Goal: Task Accomplishment & Management: Manage account settings

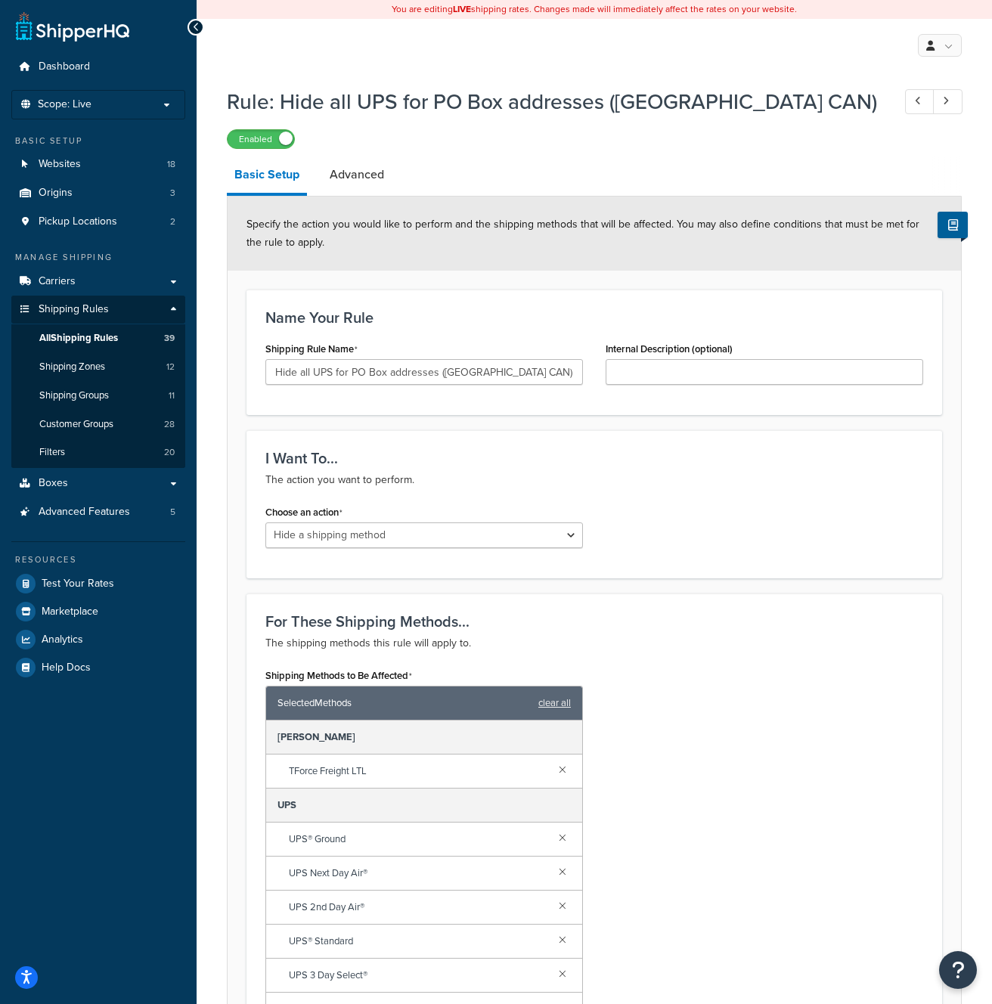
select select "HIDE"
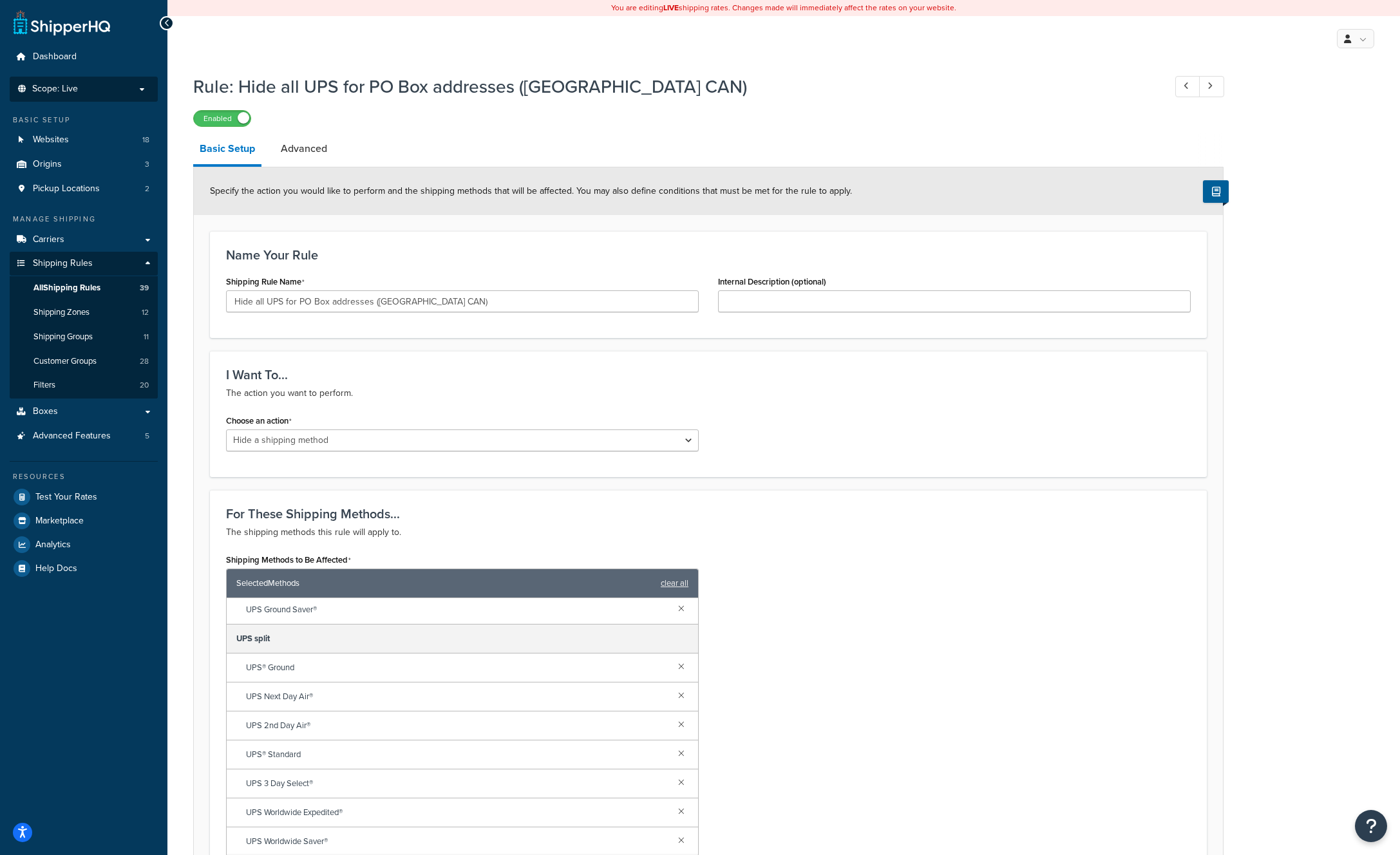
click at [95, 91] on p "Scope: Live" at bounding box center [83, 89] width 136 height 11
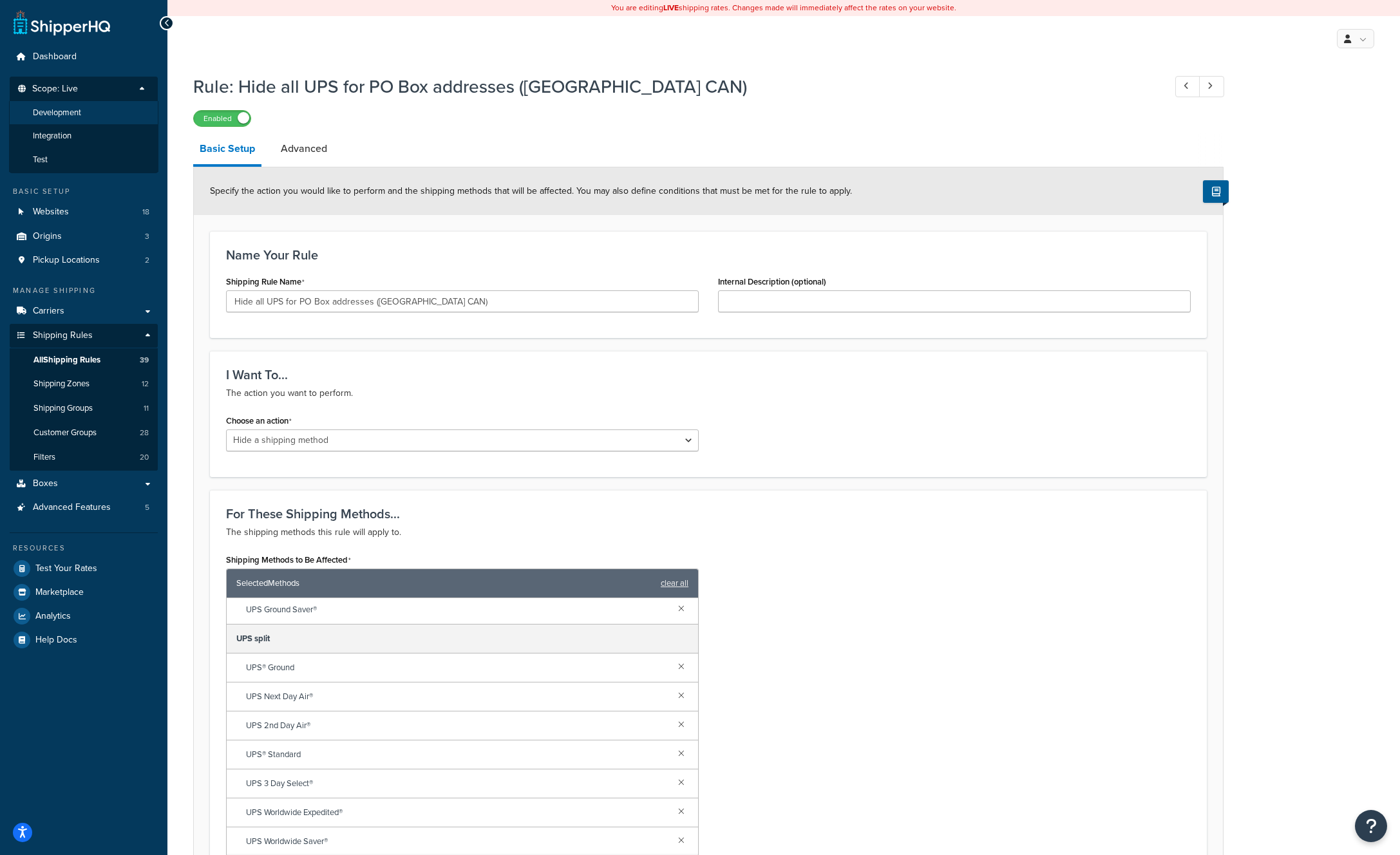
click at [86, 112] on li "Development" at bounding box center [83, 113] width 149 height 24
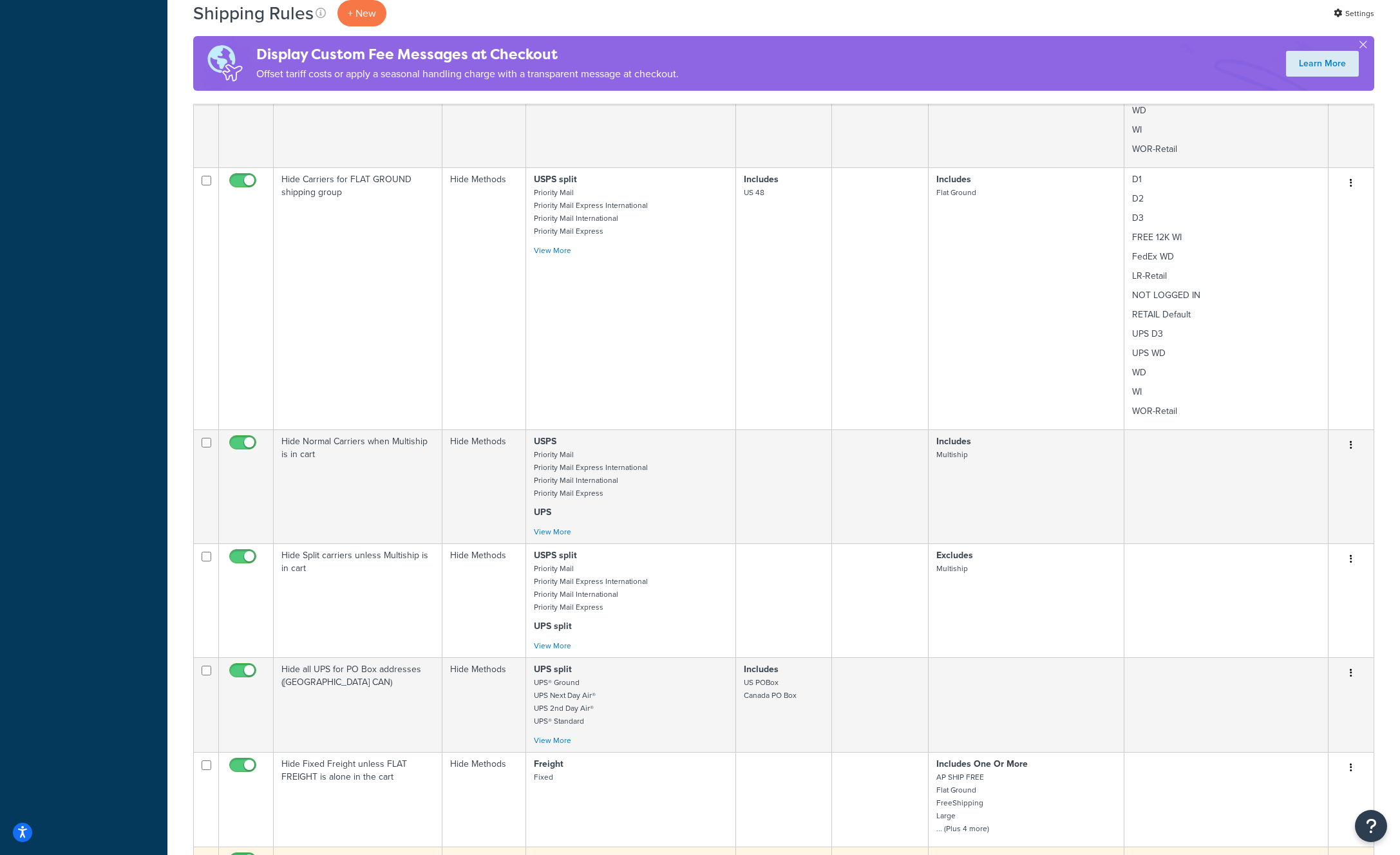
scroll to position [1260, 0]
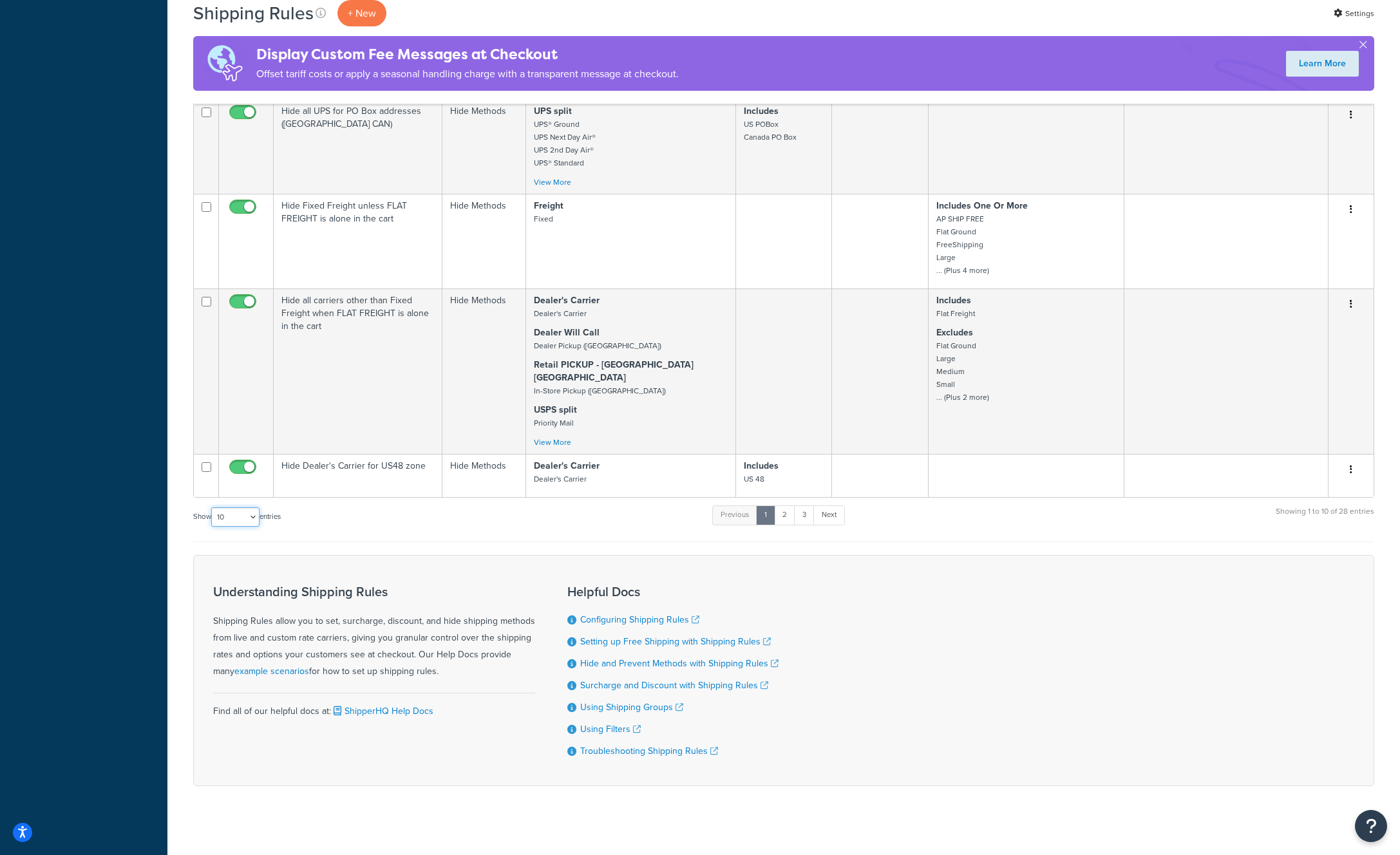
click at [248, 508] on select "10 15 25 50 100 1000" at bounding box center [235, 517] width 49 height 20
select select "50"
click at [213, 508] on select "10 15 25 50 100 1000" at bounding box center [235, 517] width 49 height 20
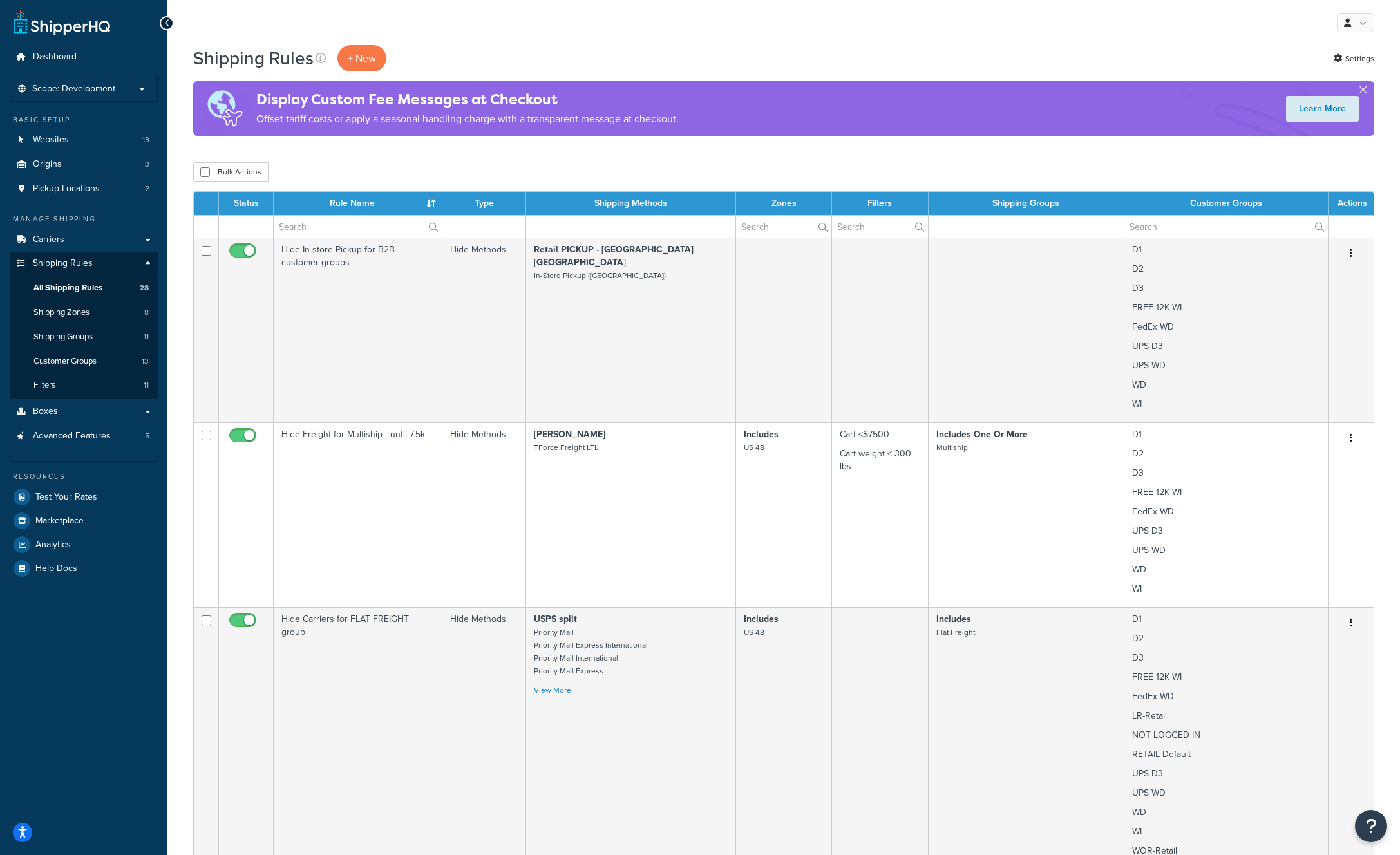
scroll to position [945, 0]
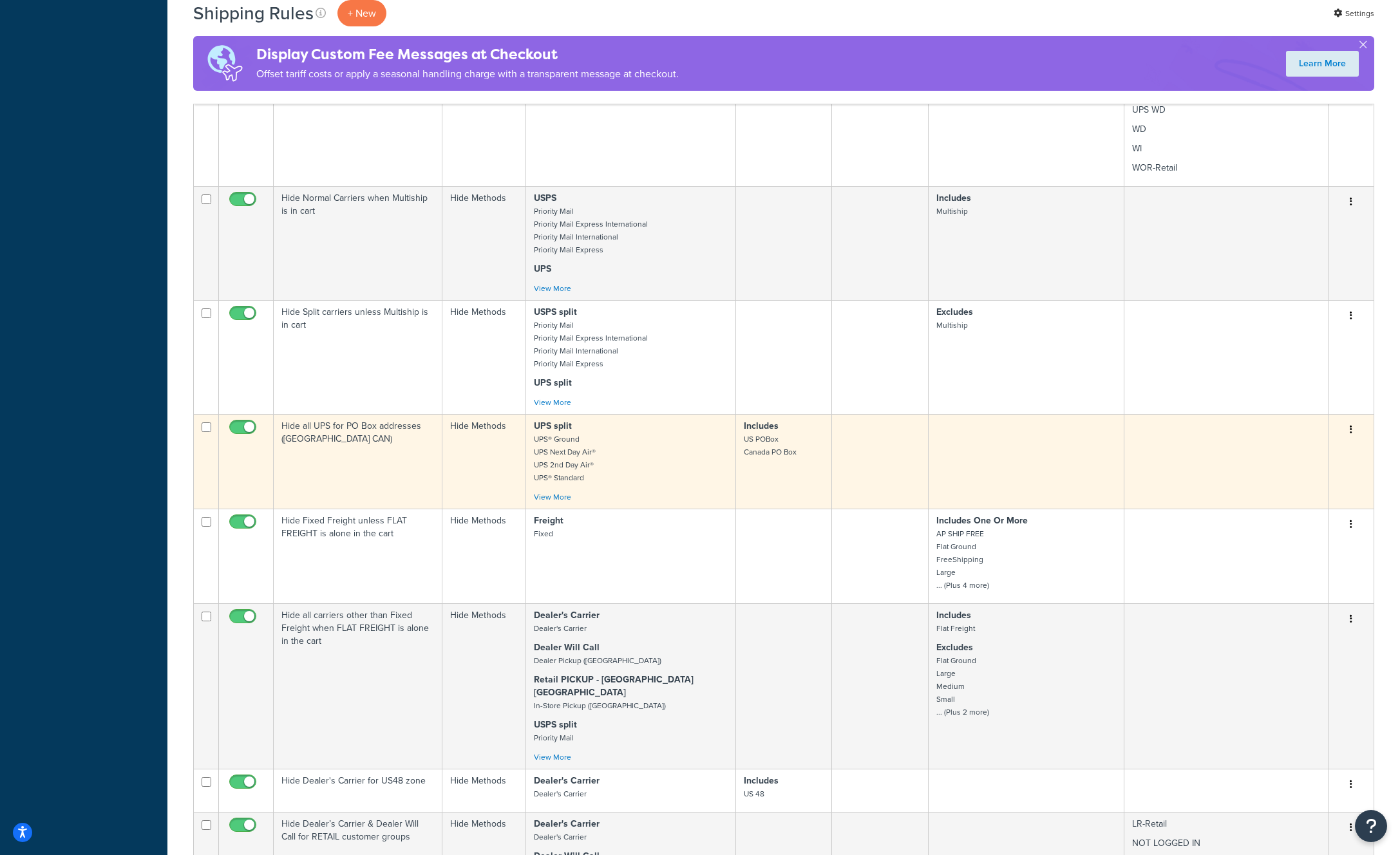
click at [397, 453] on td "Hide all UPS for PO Box addresses ([GEOGRAPHIC_DATA] CAN)" at bounding box center [358, 461] width 169 height 95
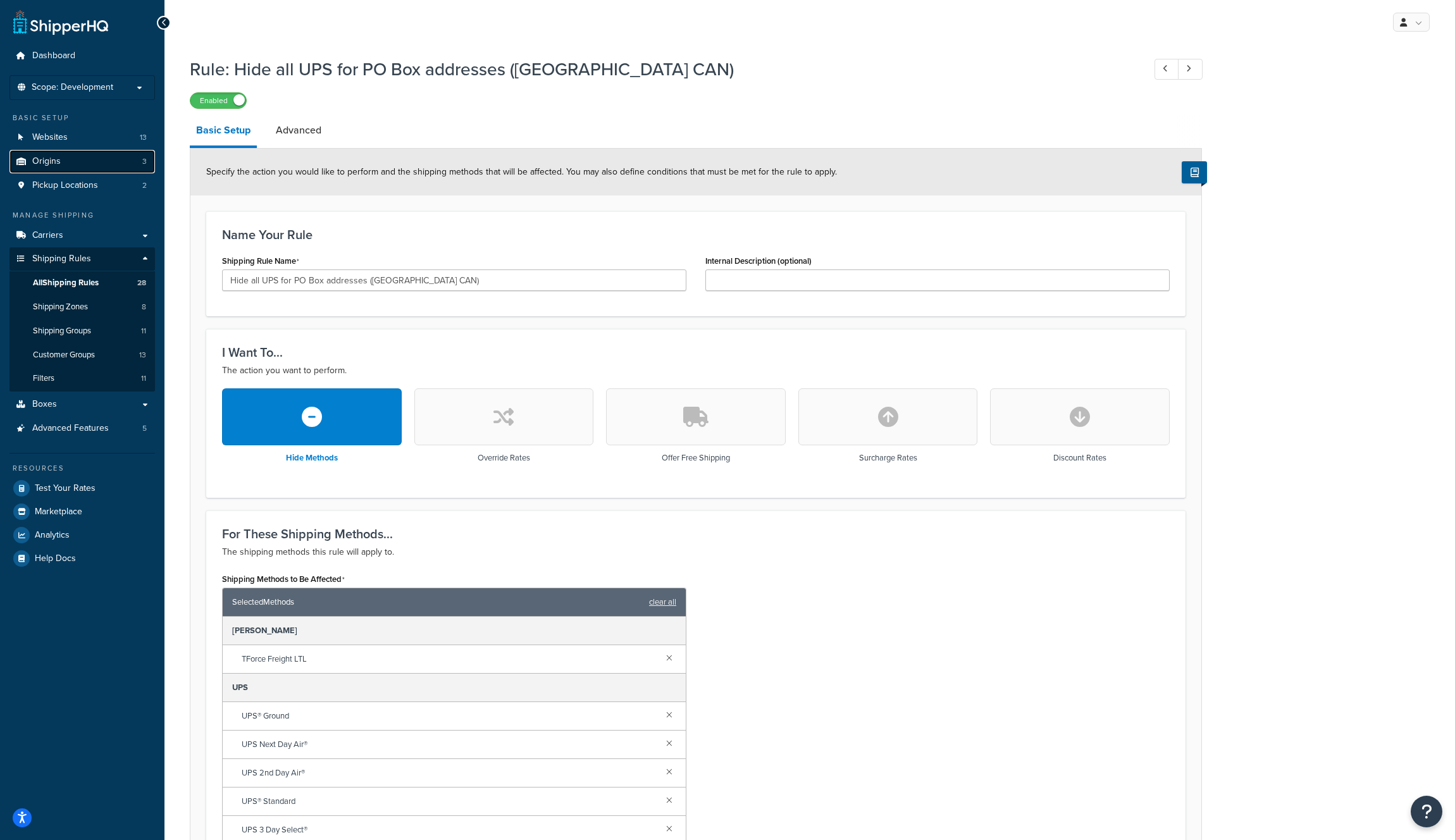
click at [75, 165] on link "Origins 3" at bounding box center [82, 161] width 146 height 23
click at [74, 145] on link "Websites 13" at bounding box center [82, 137] width 146 height 23
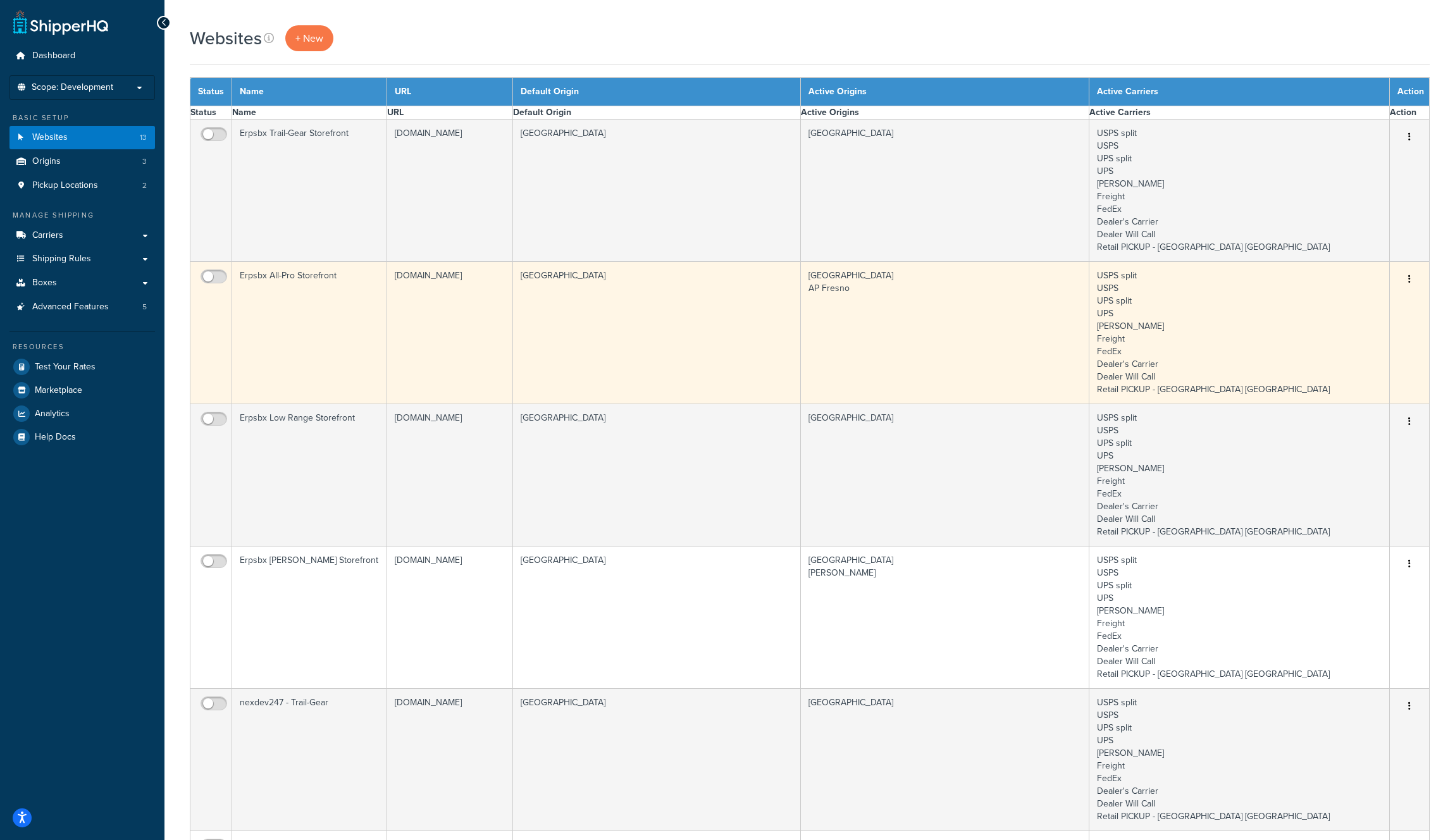
select select "15"
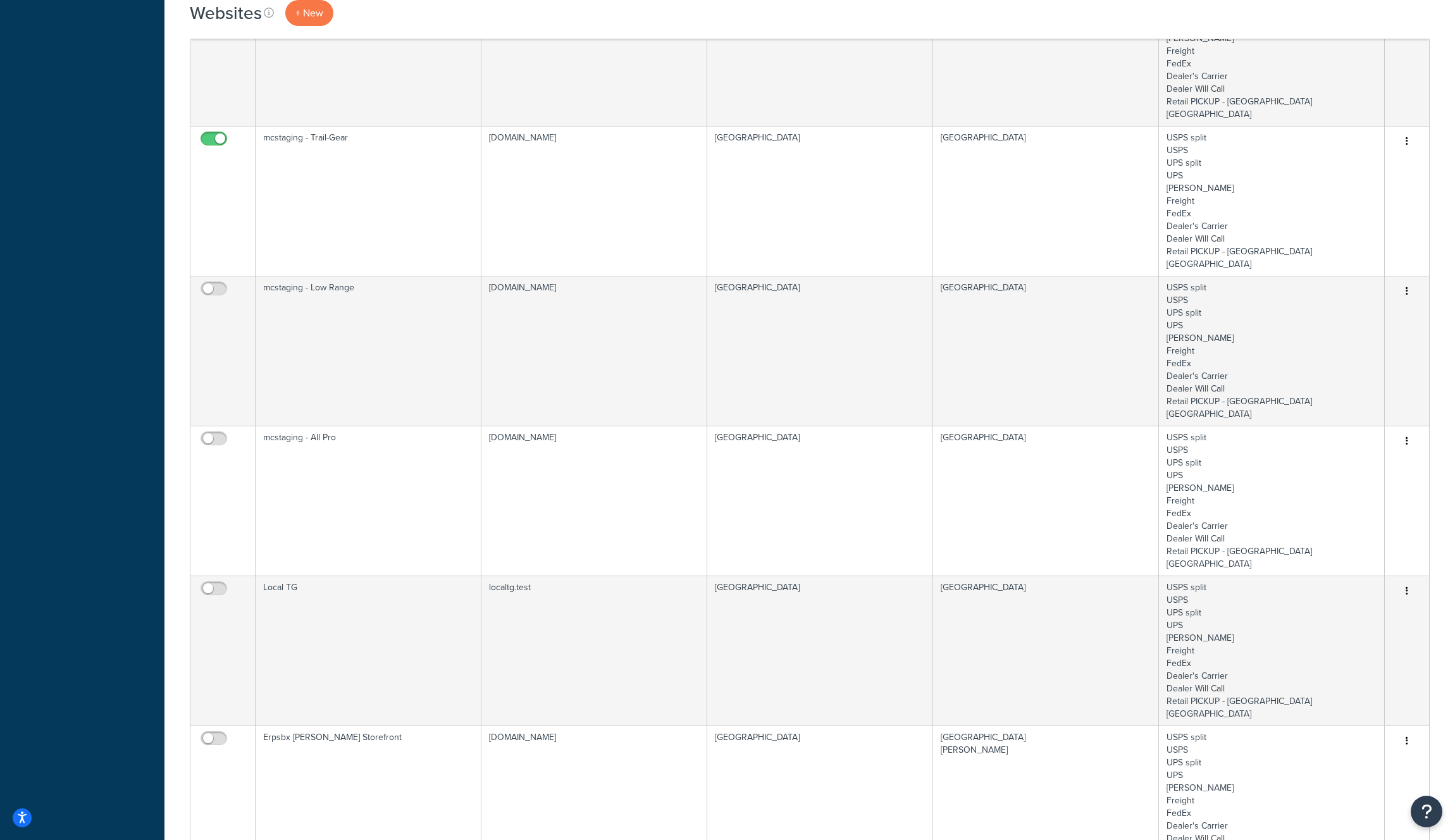
scroll to position [816, 0]
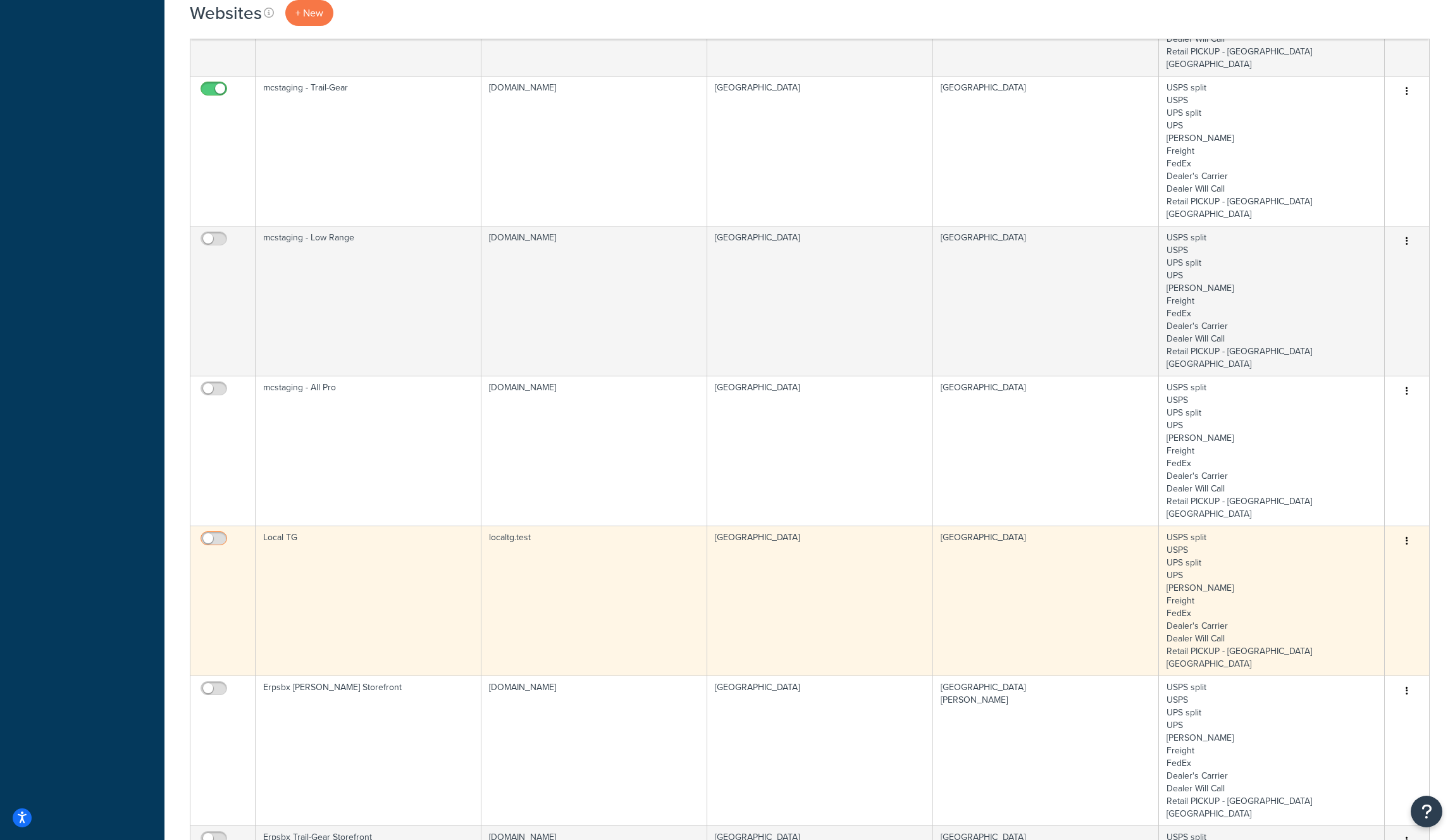
click at [219, 534] on input "checkbox" at bounding box center [216, 541] width 35 height 16
checkbox input "true"
click at [610, 525] on td "localtg.test" at bounding box center [595, 600] width 226 height 150
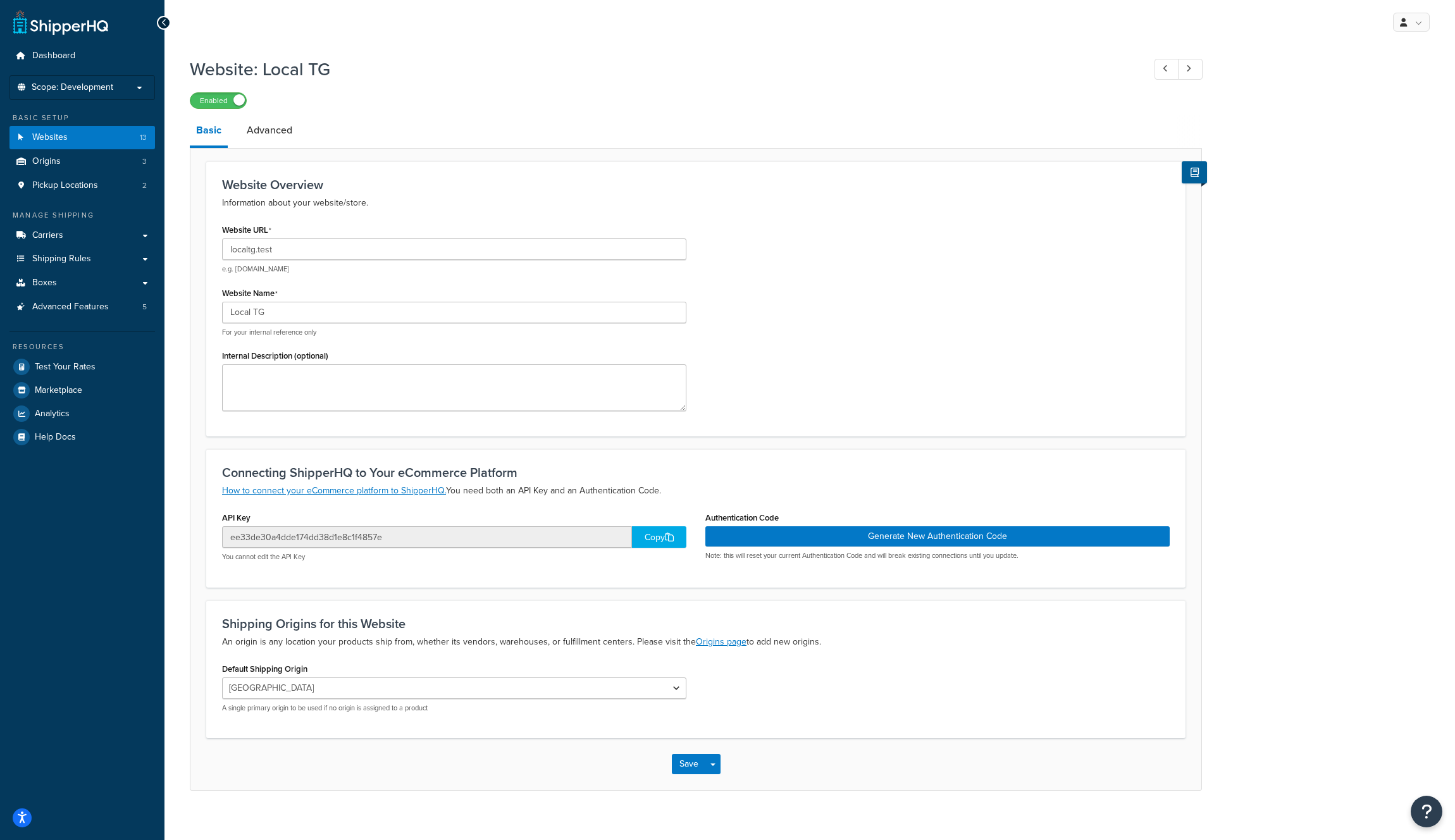
click at [661, 536] on div "Copy" at bounding box center [658, 537] width 54 height 22
click at [883, 536] on button "Generate New Authentication Code" at bounding box center [937, 536] width 464 height 20
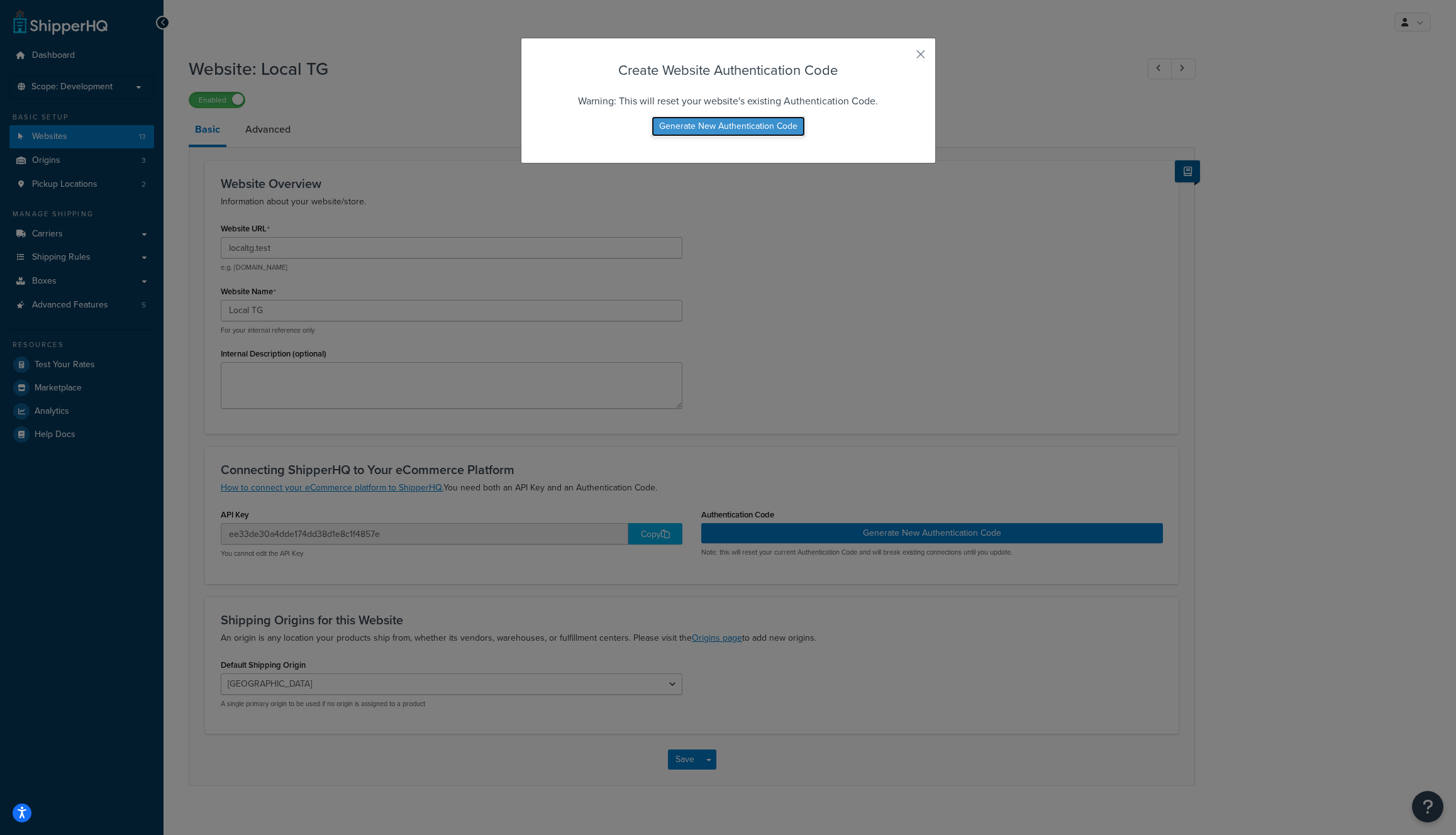
click at [737, 128] on button "Generate New Authentication Code" at bounding box center [728, 126] width 154 height 20
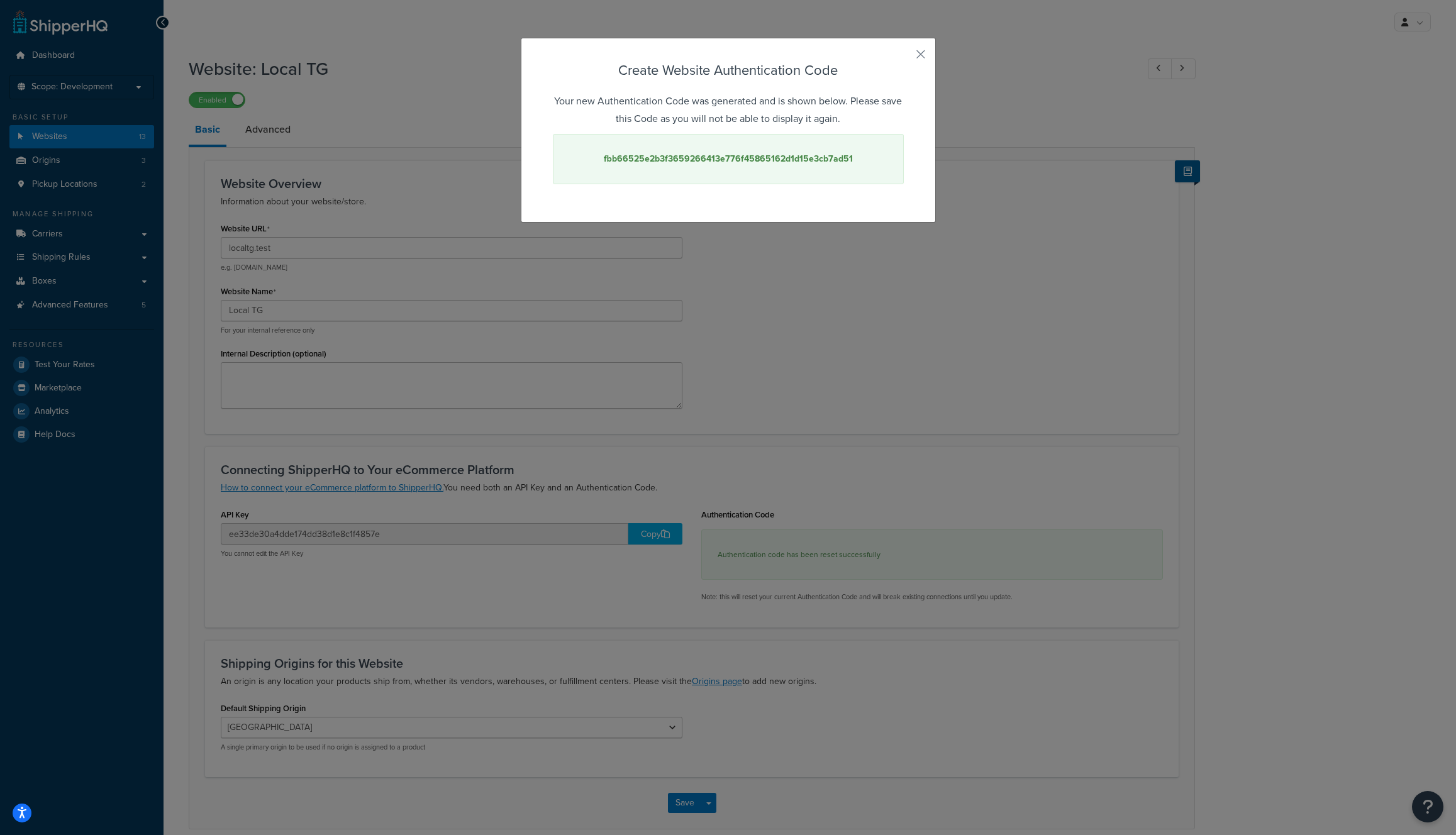
click at [739, 156] on strong "fbb66525e2b3f3659266413e776f45865162d1d15e3cb7ad51" at bounding box center [728, 159] width 249 height 13
click at [740, 154] on strong "fbb66525e2b3f3659266413e776f45865162d1d15e3cb7ad51" at bounding box center [728, 159] width 249 height 13
copy strong "fbb66525e2b3f3659266413e776f45865162d1d15e3cb7ad51"
click at [904, 57] on button "button" at bounding box center [902, 59] width 3 height 3
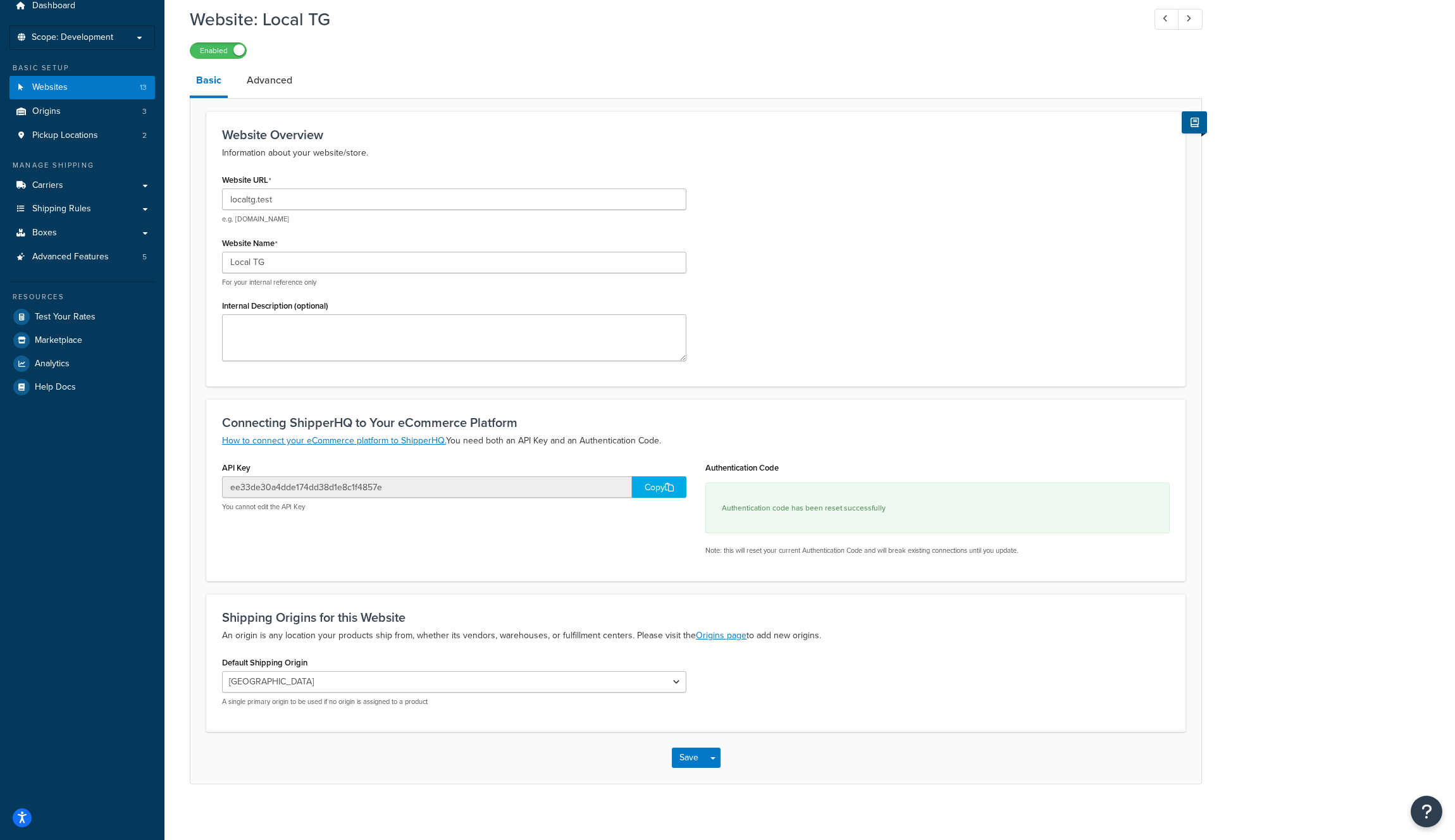
scroll to position [59, 0]
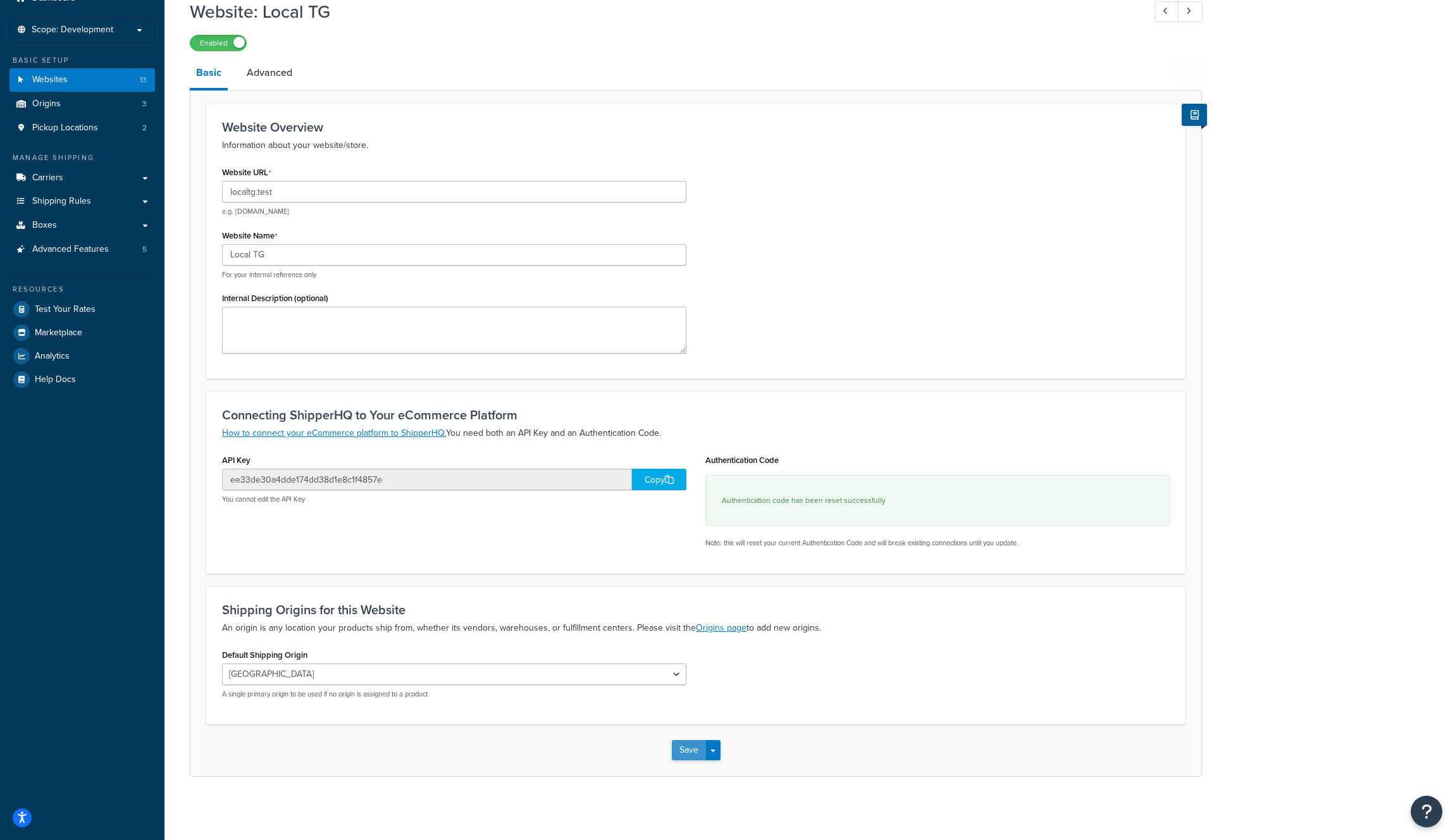
click at [688, 751] on button "Save" at bounding box center [689, 750] width 34 height 20
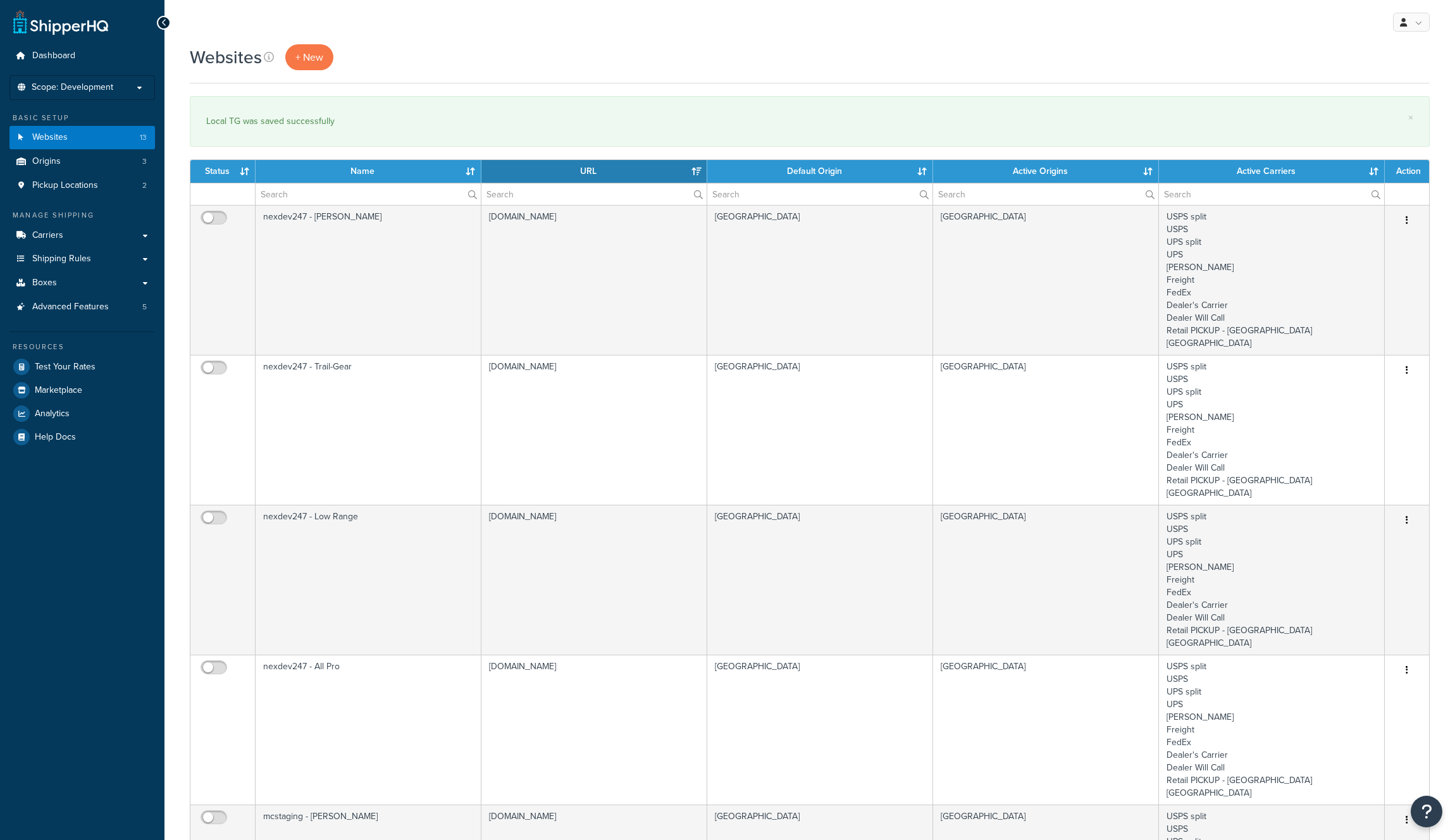
select select "15"
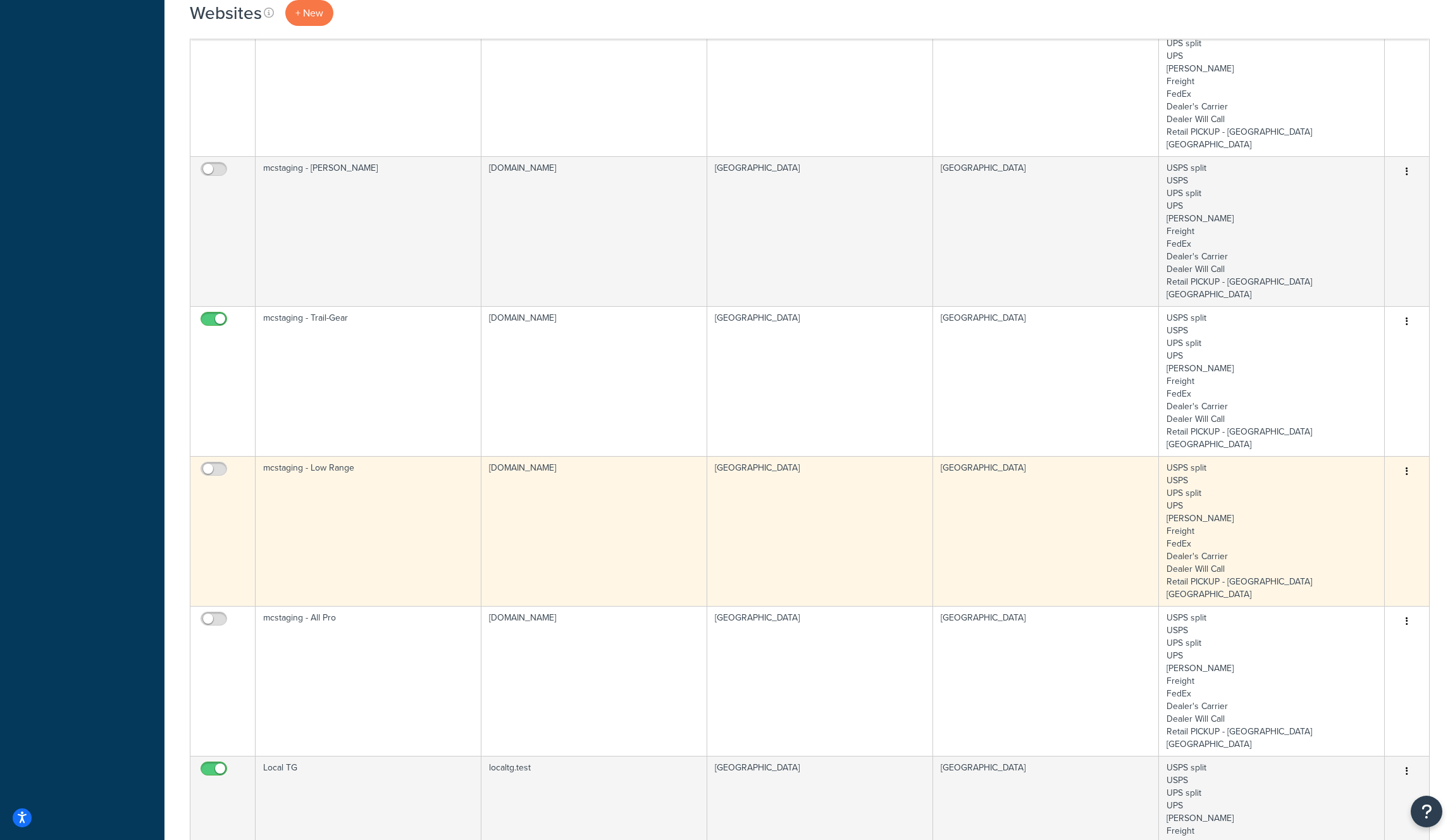
scroll to position [661, 0]
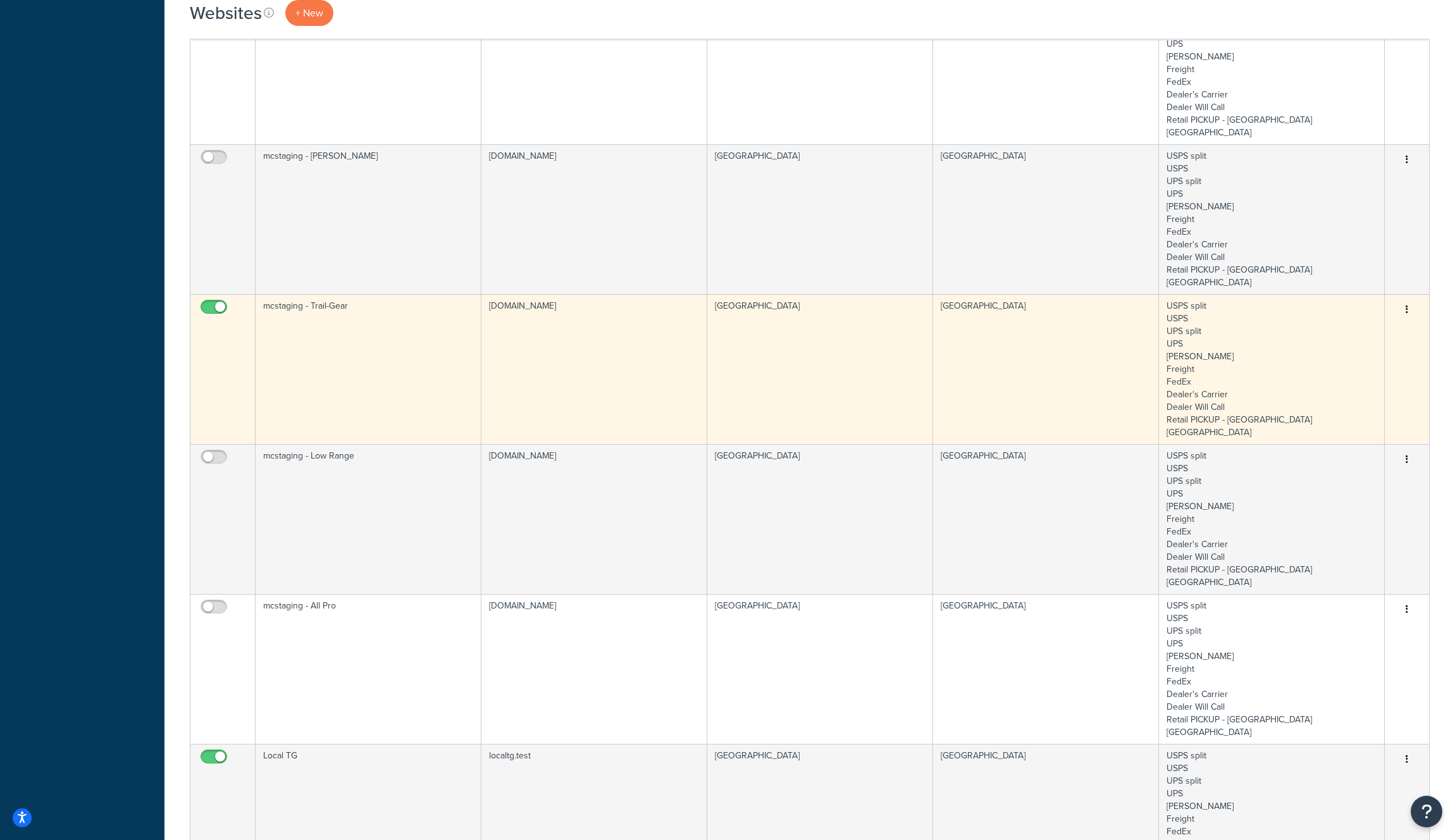
drag, startPoint x: 698, startPoint y: 292, endPoint x: 689, endPoint y: 292, distance: 9.0
click at [698, 295] on td "[DOMAIN_NAME]" at bounding box center [595, 369] width 226 height 150
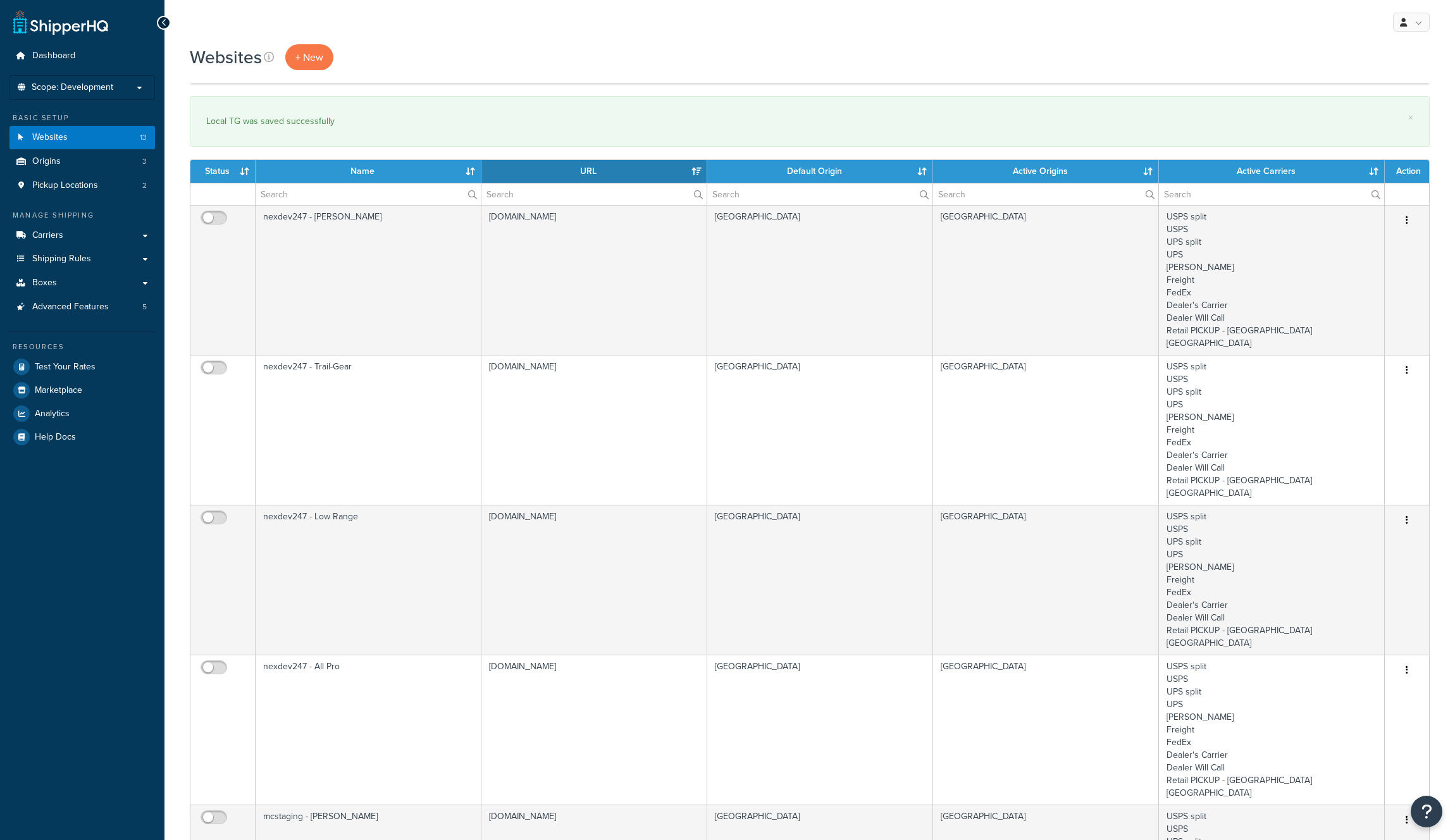
select select "15"
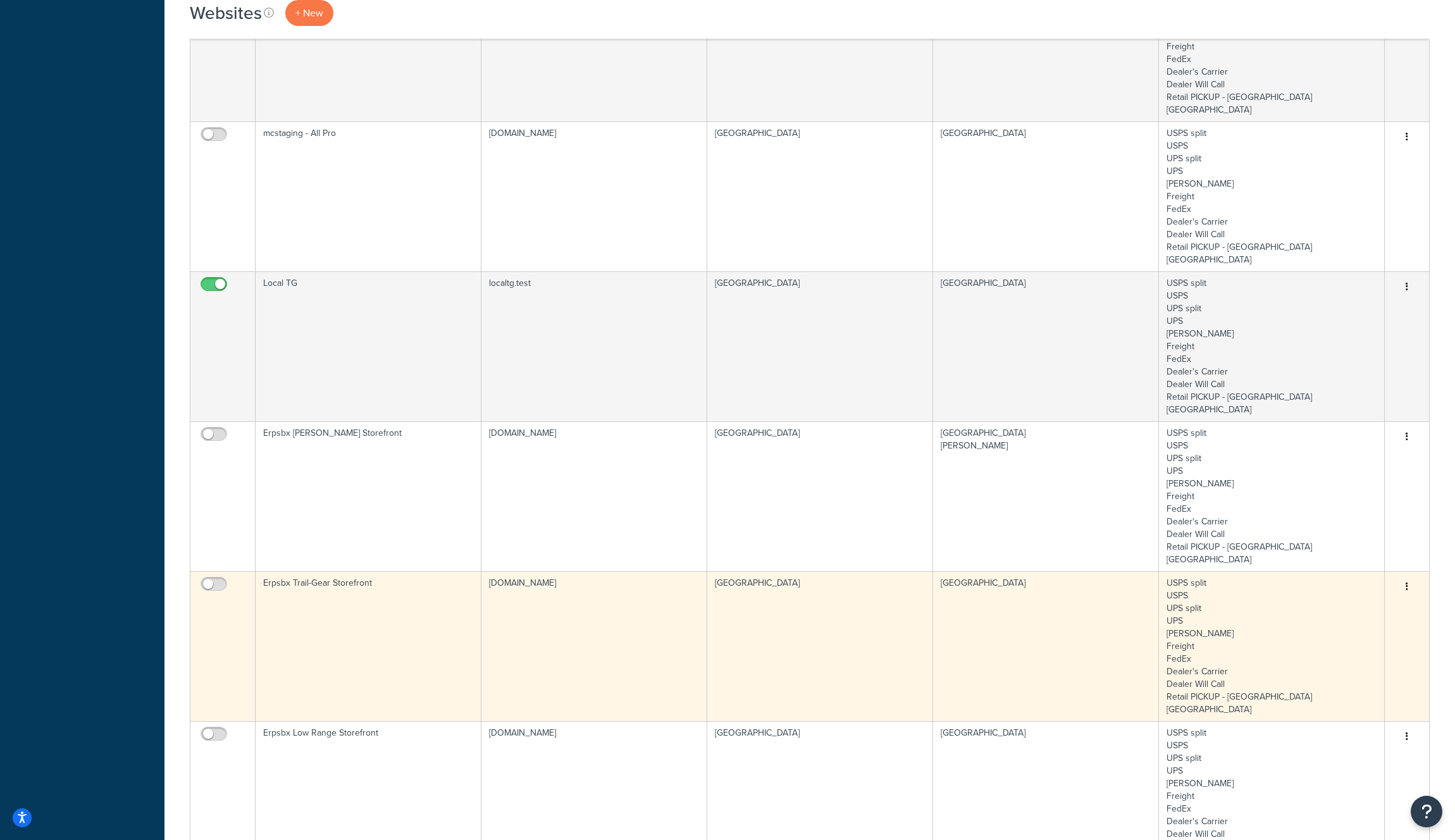
scroll to position [1131, 0]
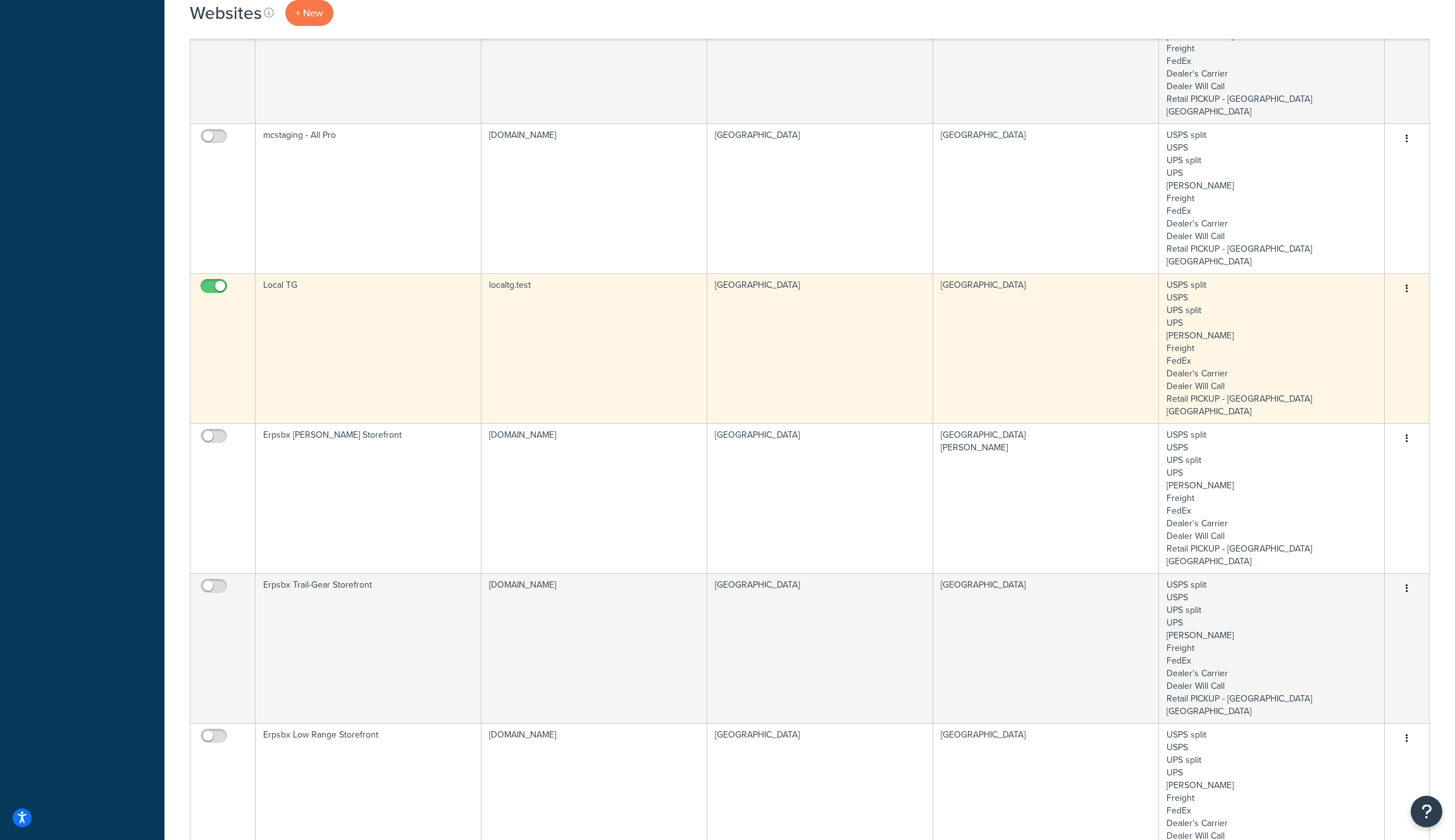
click at [626, 274] on td "localtg.test" at bounding box center [595, 348] width 226 height 150
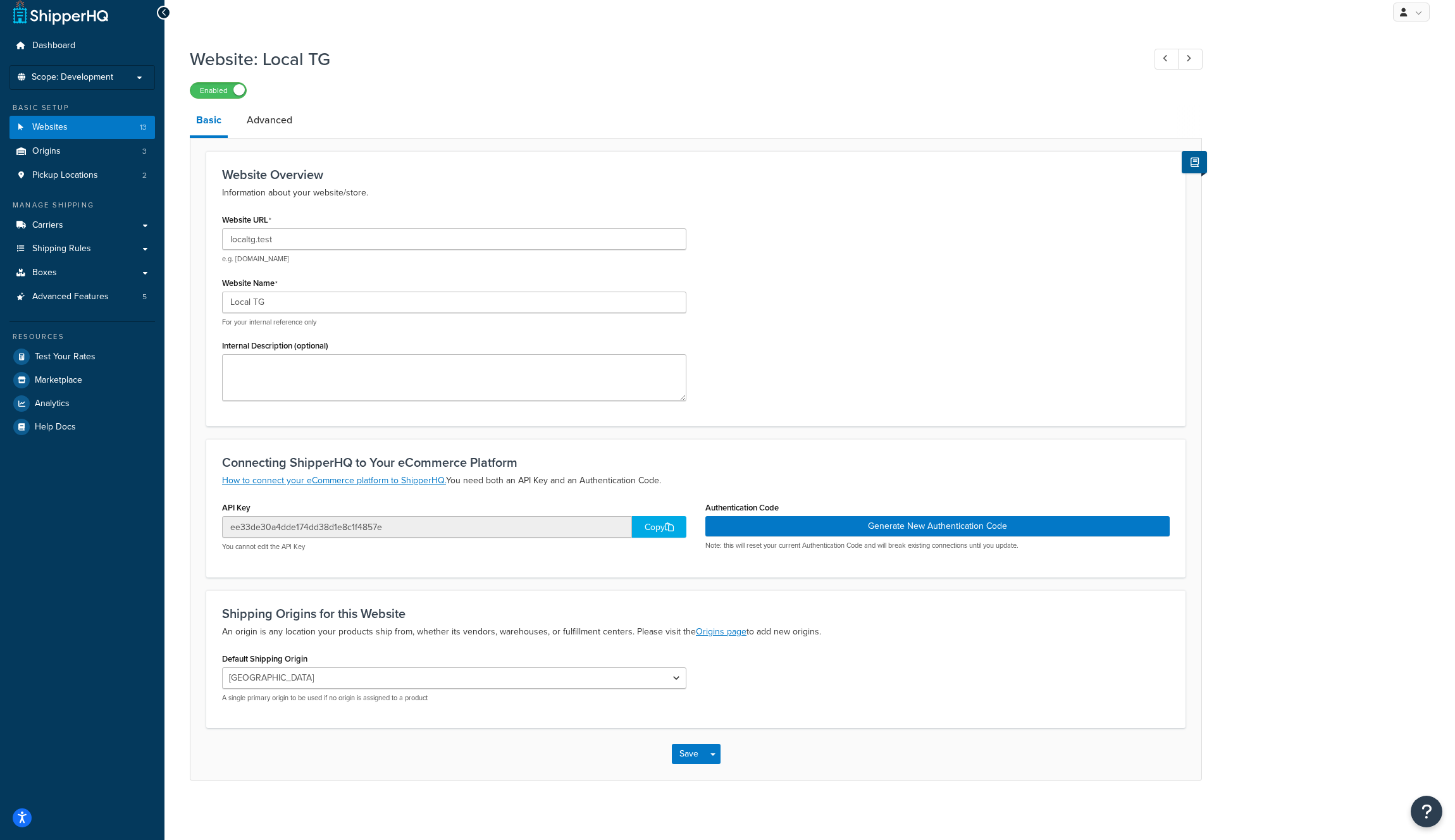
scroll to position [15, 0]
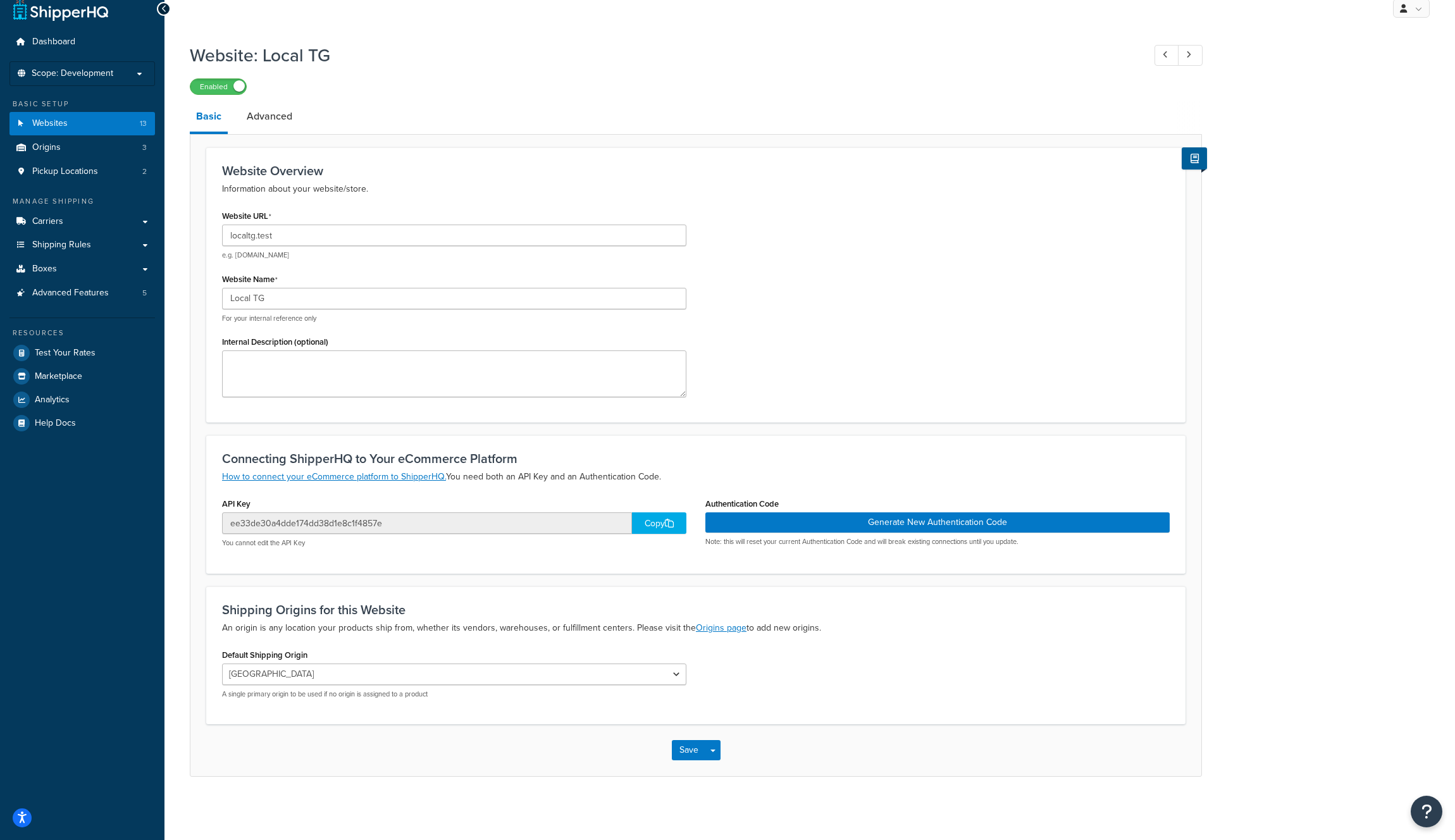
click at [649, 525] on div "Copy" at bounding box center [658, 524] width 54 height 22
